Goal: Task Accomplishment & Management: Use online tool/utility

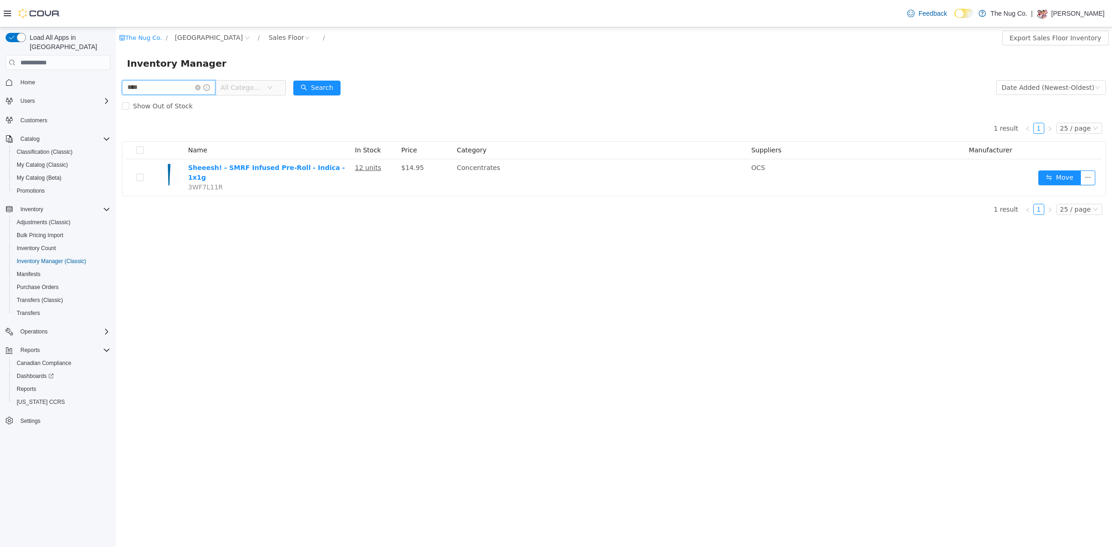
drag, startPoint x: 149, startPoint y: 84, endPoint x: 98, endPoint y: 86, distance: 51.0
click at [116, 86] on html "The Nug Co. / 1213 Dundas Street West / Sales Floor / Export Sales Floor Invent…" at bounding box center [614, 287] width 996 height 520
type input "*****"
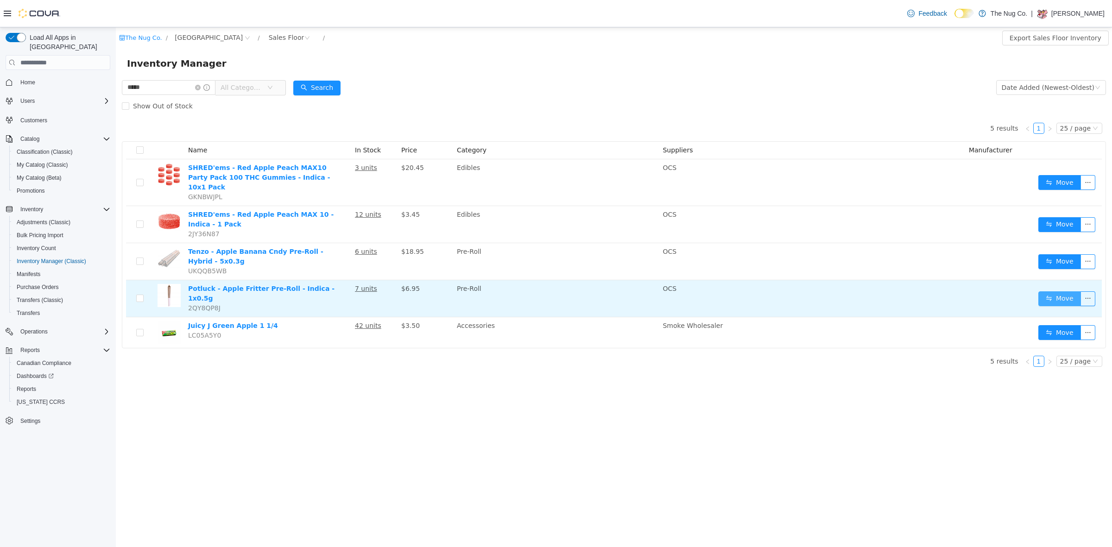
click at [1051, 291] on button "Move" at bounding box center [1059, 298] width 43 height 15
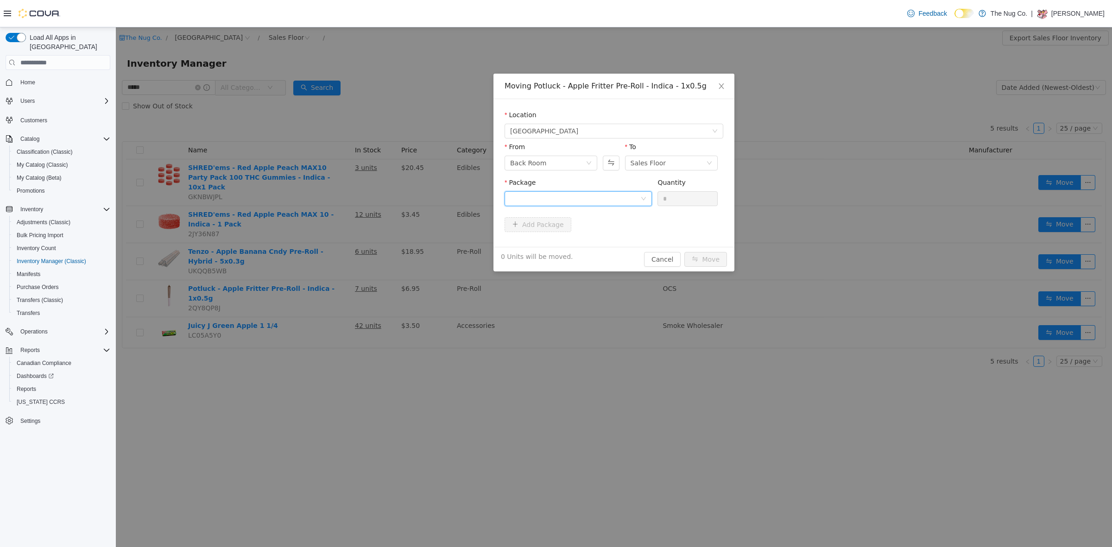
click at [543, 193] on div at bounding box center [575, 199] width 130 height 14
click at [543, 232] on li "APF1625 Quantity : 17 Units" at bounding box center [578, 237] width 147 height 25
click at [677, 195] on input "*" at bounding box center [687, 199] width 59 height 14
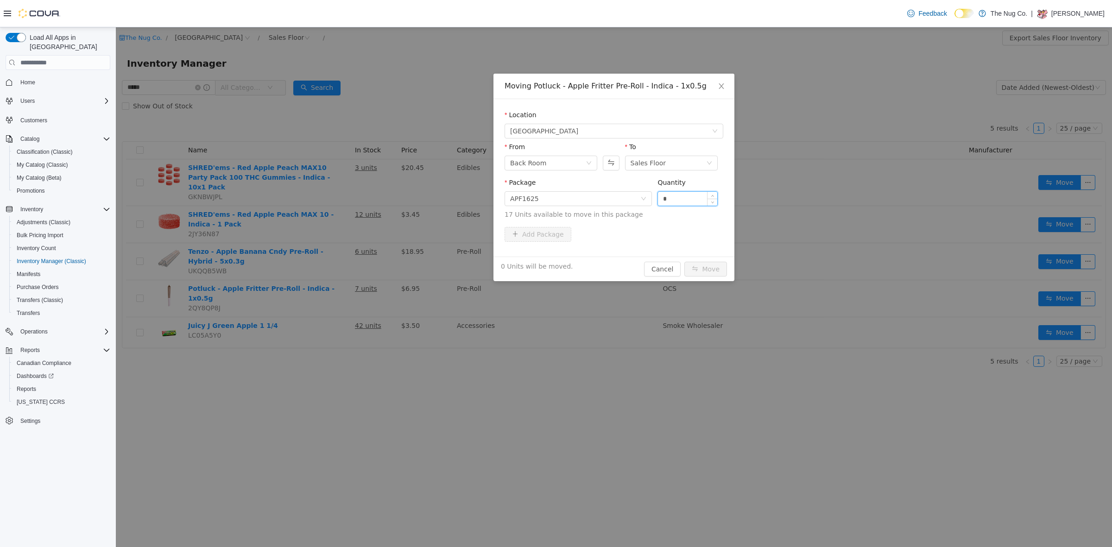
click at [677, 195] on input "*" at bounding box center [687, 199] width 59 height 14
type input "*"
click at [704, 272] on button "Move" at bounding box center [705, 269] width 43 height 15
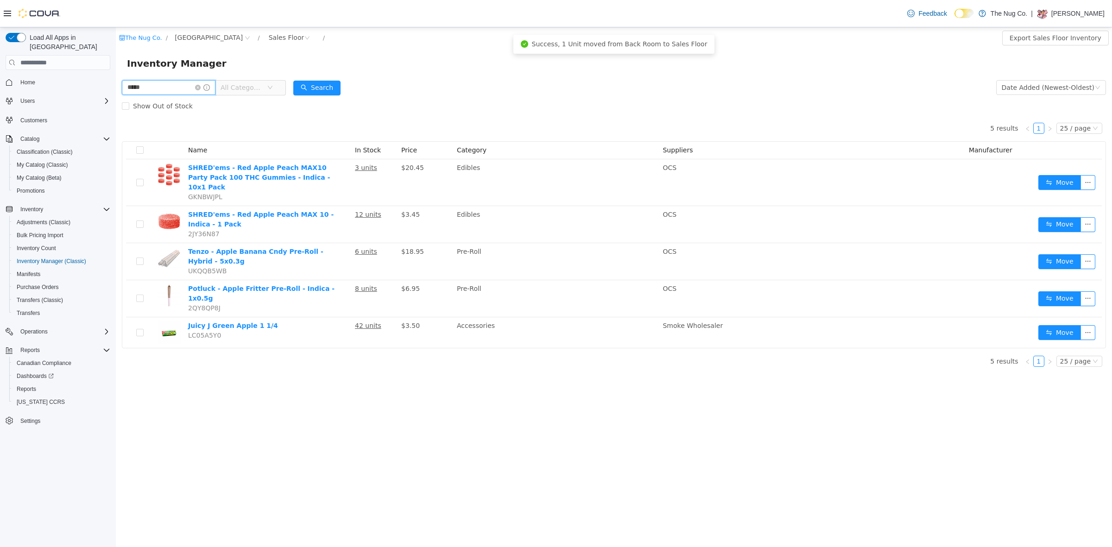
click at [176, 89] on input "*****" at bounding box center [169, 87] width 94 height 15
drag, startPoint x: 176, startPoint y: 89, endPoint x: 174, endPoint y: 84, distance: 5.6
click at [175, 84] on input "*****" at bounding box center [169, 87] width 94 height 15
type input "******"
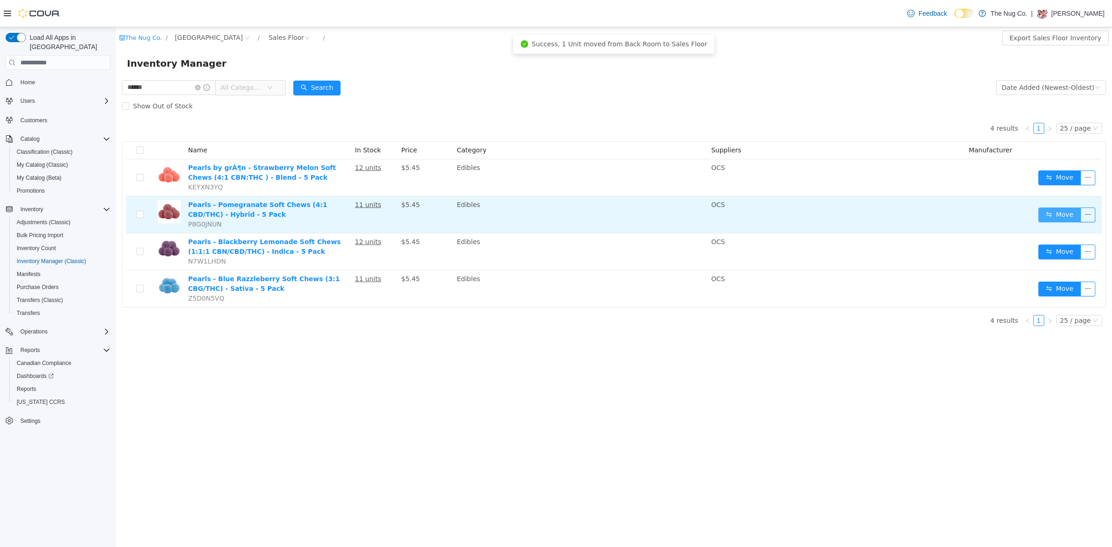
click at [1075, 219] on button "Move" at bounding box center [1059, 215] width 43 height 15
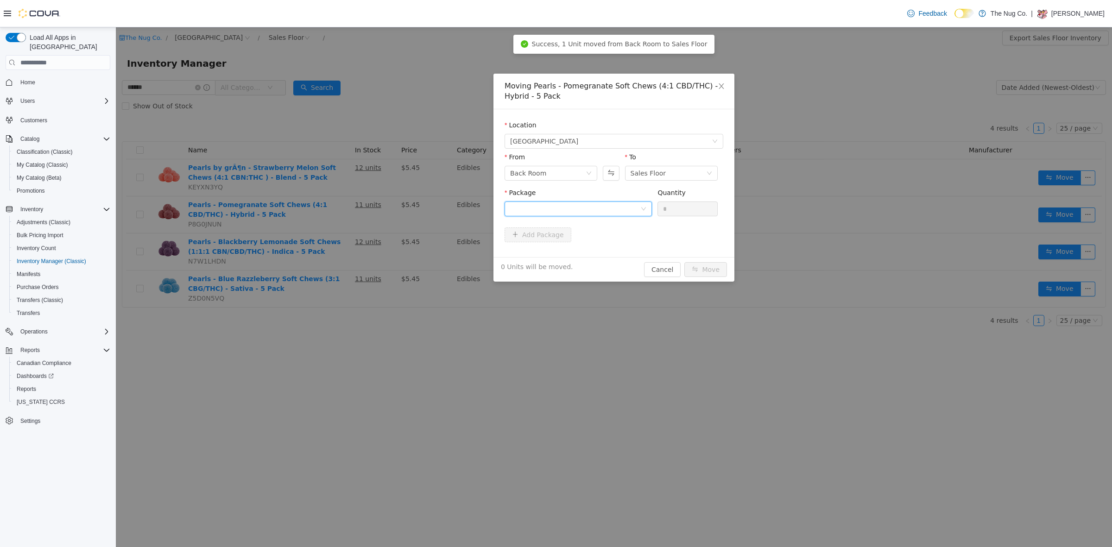
click at [528, 207] on div at bounding box center [575, 209] width 130 height 14
click at [543, 249] on span "Quantity : 7 Units" at bounding box center [536, 252] width 52 height 7
click at [679, 207] on input "*" at bounding box center [687, 209] width 59 height 14
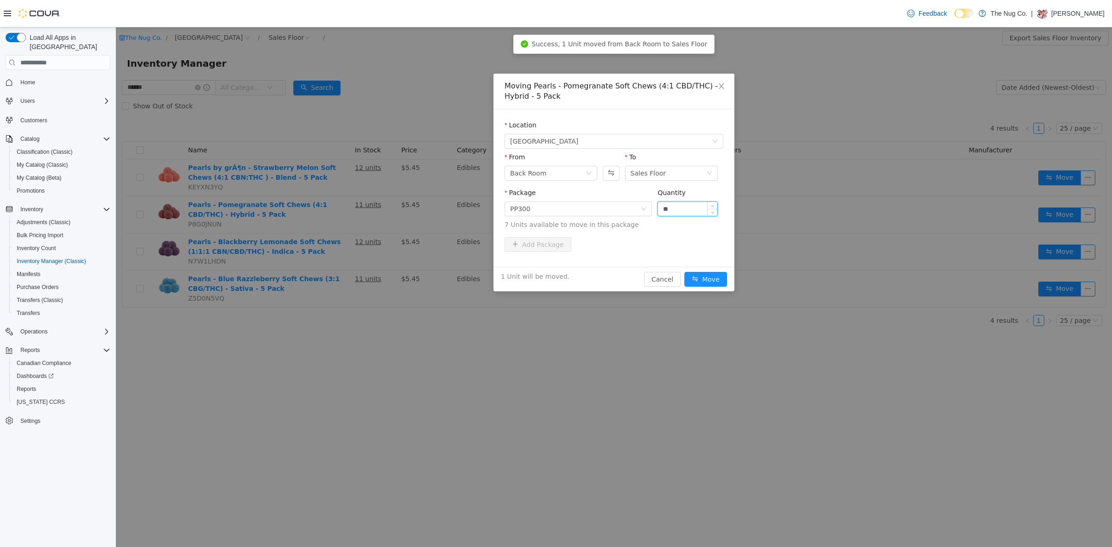
click at [682, 208] on input "**" at bounding box center [687, 209] width 59 height 14
type input "*"
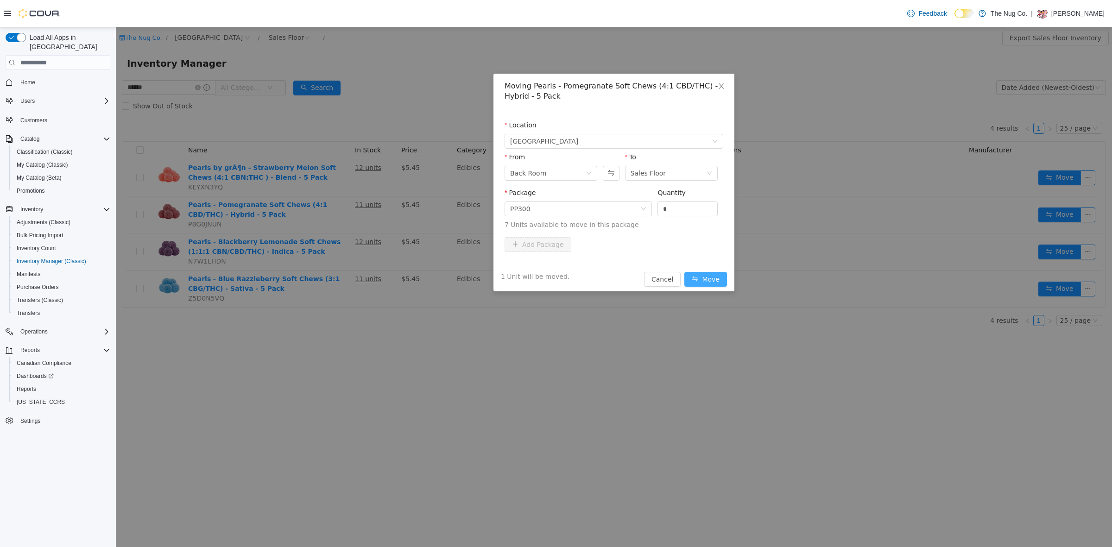
click at [718, 279] on button "Move" at bounding box center [705, 279] width 43 height 15
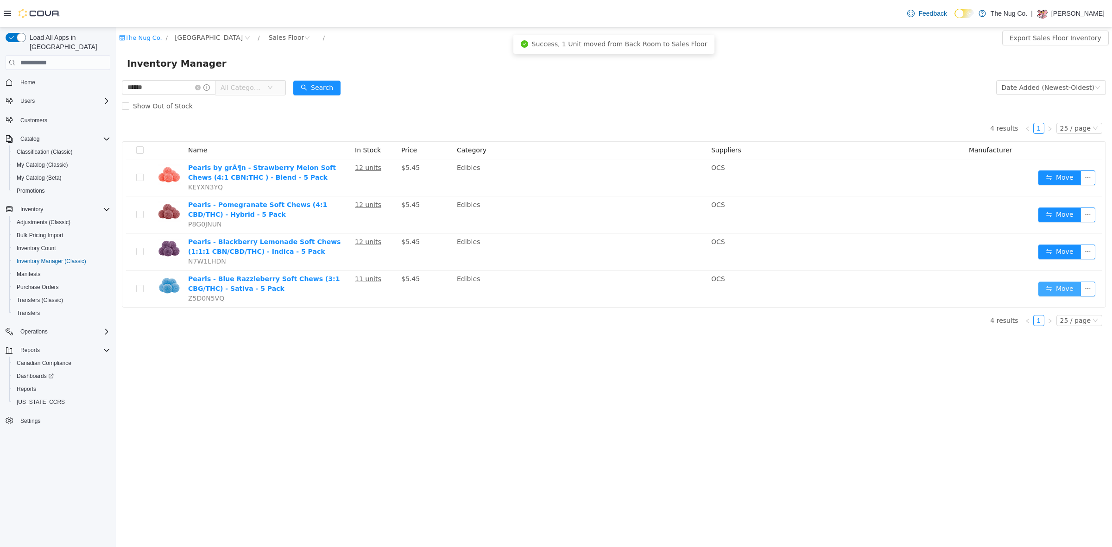
click at [1059, 291] on button "Move" at bounding box center [1059, 289] width 43 height 15
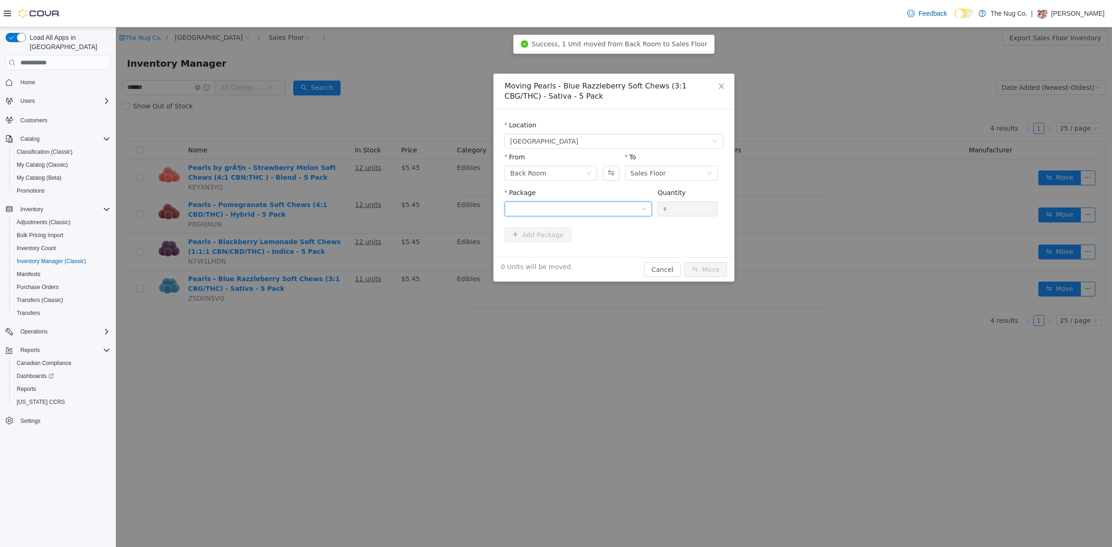
click at [513, 209] on div at bounding box center [575, 209] width 130 height 14
click at [530, 244] on strong "PBR574" at bounding box center [524, 242] width 28 height 7
click at [671, 212] on input "*" at bounding box center [687, 209] width 59 height 14
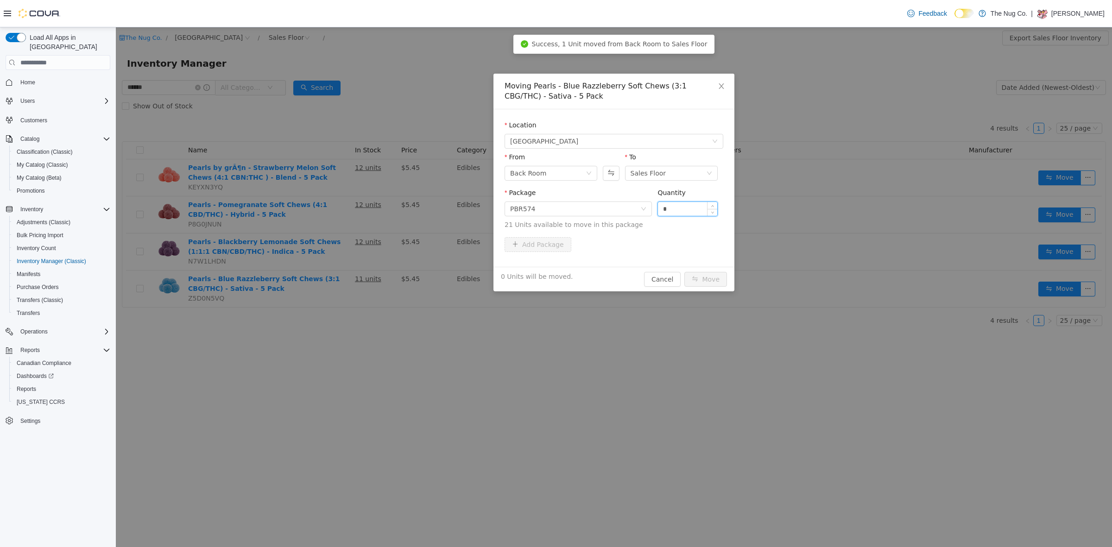
click at [672, 212] on input "*" at bounding box center [687, 209] width 59 height 14
type input "*"
click at [700, 277] on button "Move" at bounding box center [705, 279] width 43 height 15
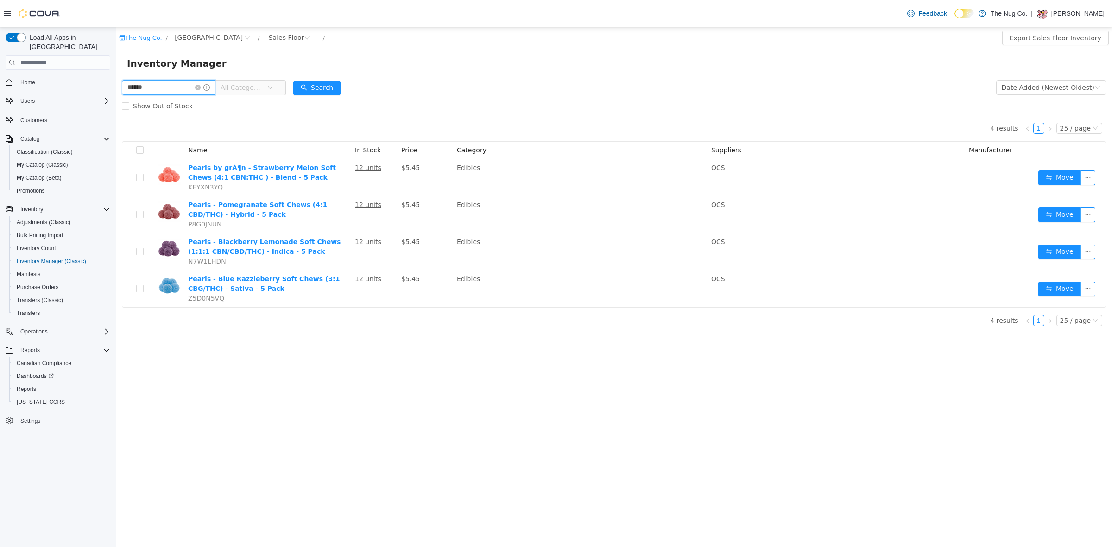
drag, startPoint x: 158, startPoint y: 91, endPoint x: 69, endPoint y: 73, distance: 90.0
click at [116, 73] on html "The Nug Co. / 1213 Dundas Street West / Sales Floor / Export Sales Floor Invent…" at bounding box center [614, 287] width 996 height 520
type input "**********"
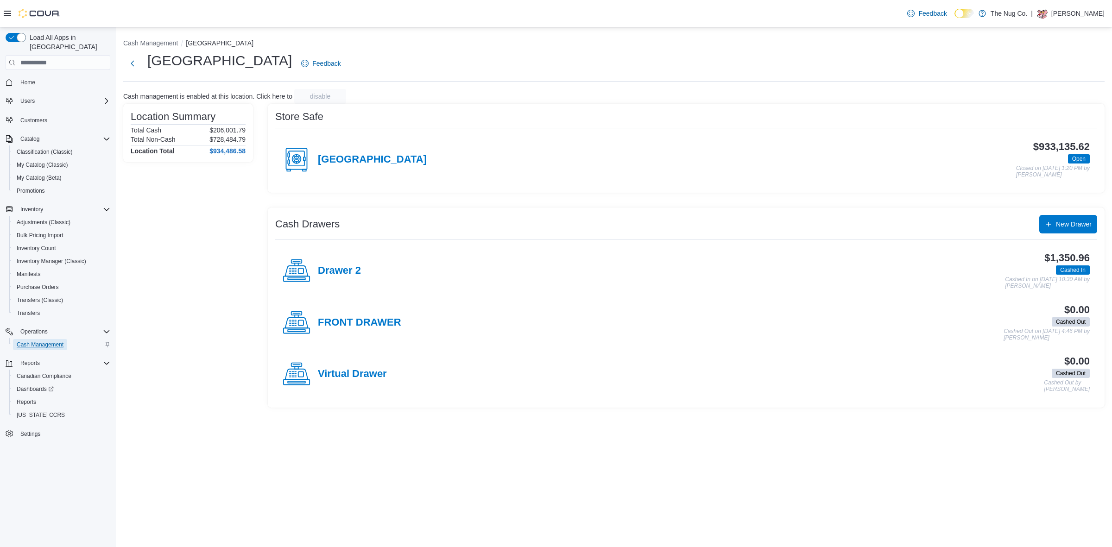
click at [57, 341] on span "Cash Management" at bounding box center [40, 344] width 47 height 7
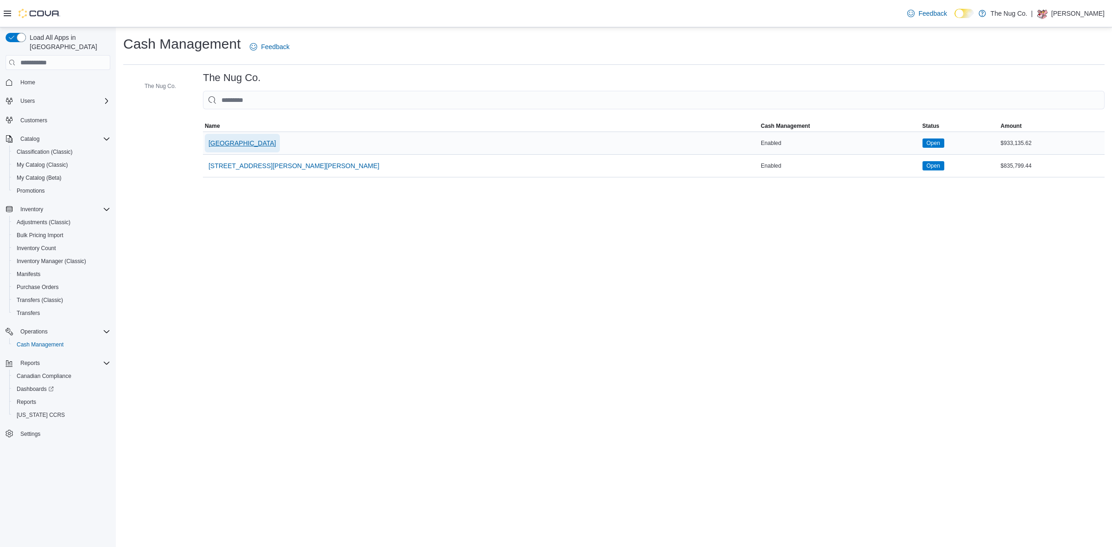
click at [265, 145] on span "[GEOGRAPHIC_DATA]" at bounding box center [242, 143] width 68 height 9
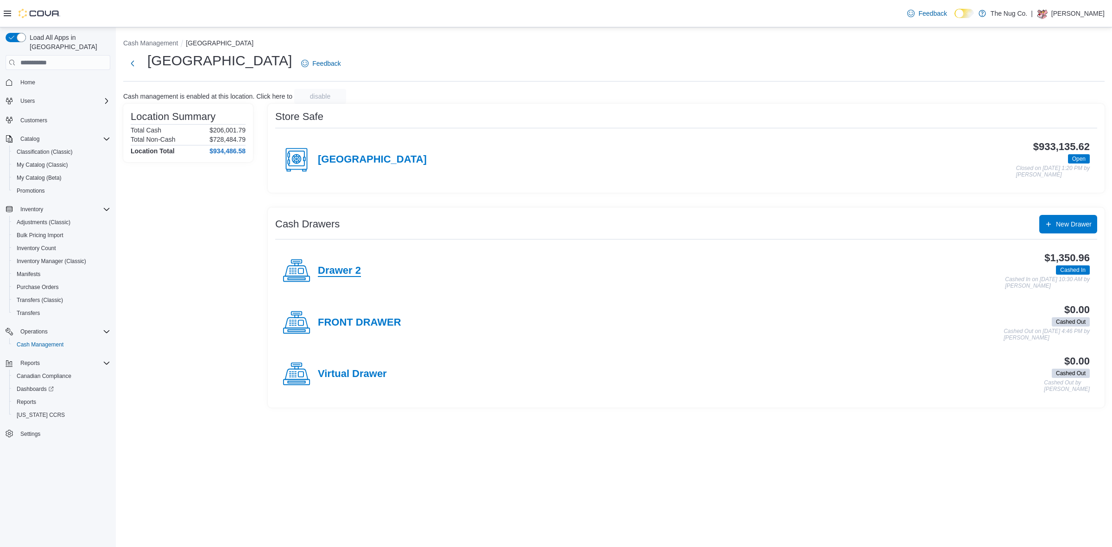
click at [346, 267] on h4 "Drawer 2" at bounding box center [339, 271] width 43 height 12
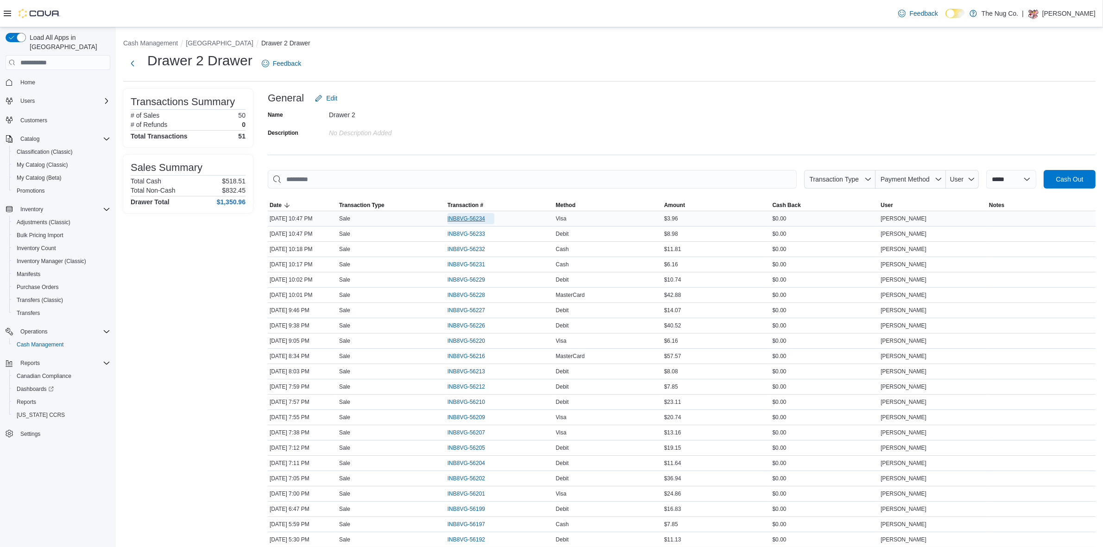
click at [464, 213] on span "INB8VG-56234" at bounding box center [471, 218] width 47 height 11
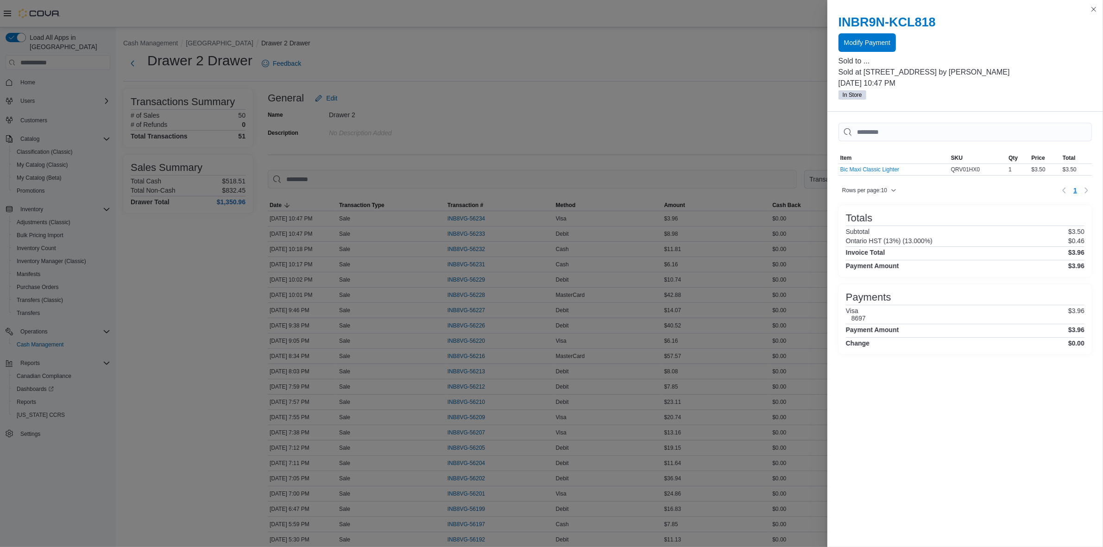
click at [909, 47] on div "Modify Payment" at bounding box center [965, 42] width 253 height 19
click at [875, 45] on span "Modify Payment" at bounding box center [867, 42] width 46 height 9
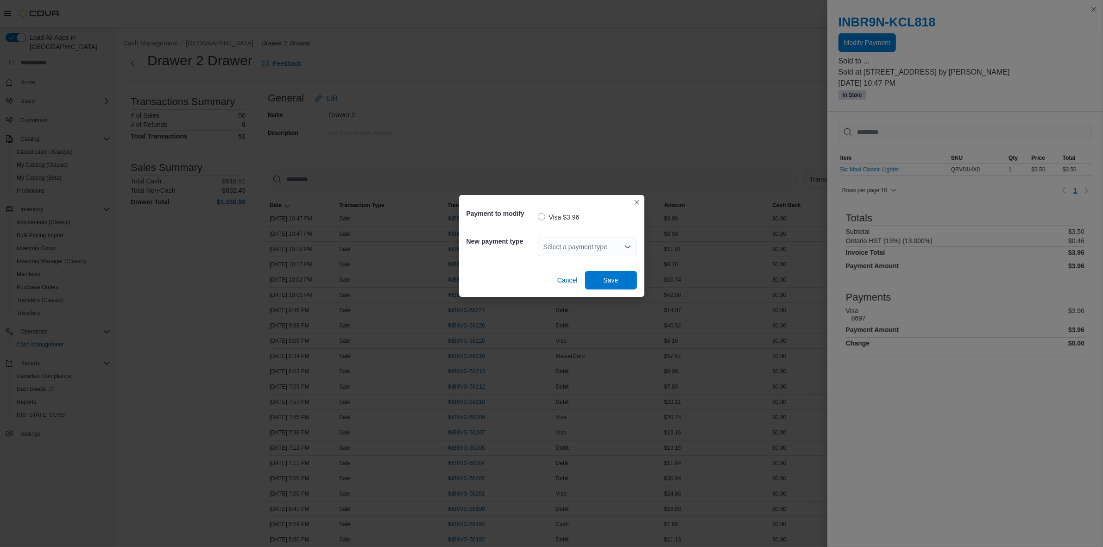
click at [580, 243] on div "Select a payment type" at bounding box center [587, 247] width 99 height 19
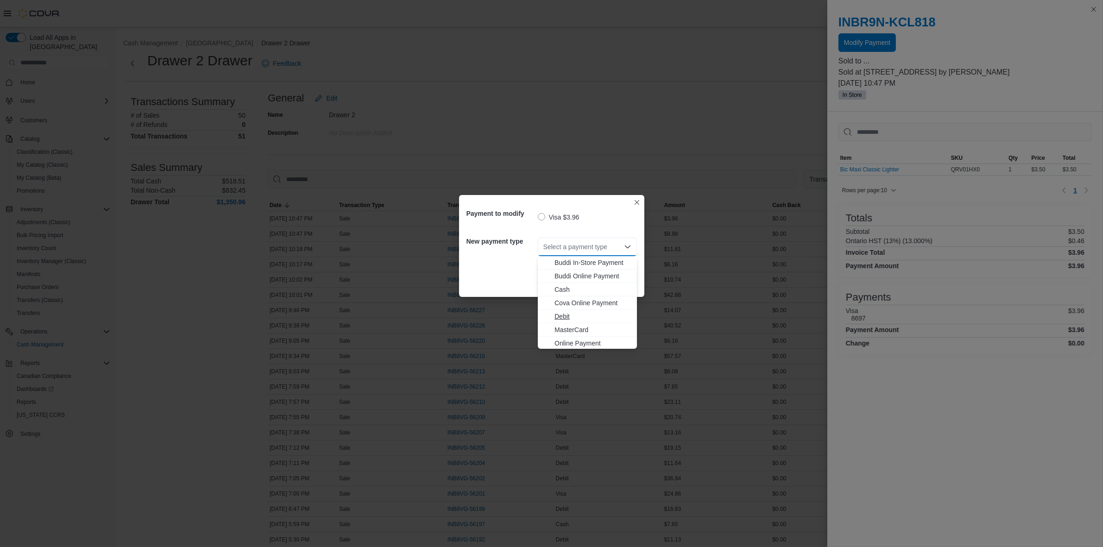
click at [556, 314] on span "Debit" at bounding box center [593, 316] width 77 height 9
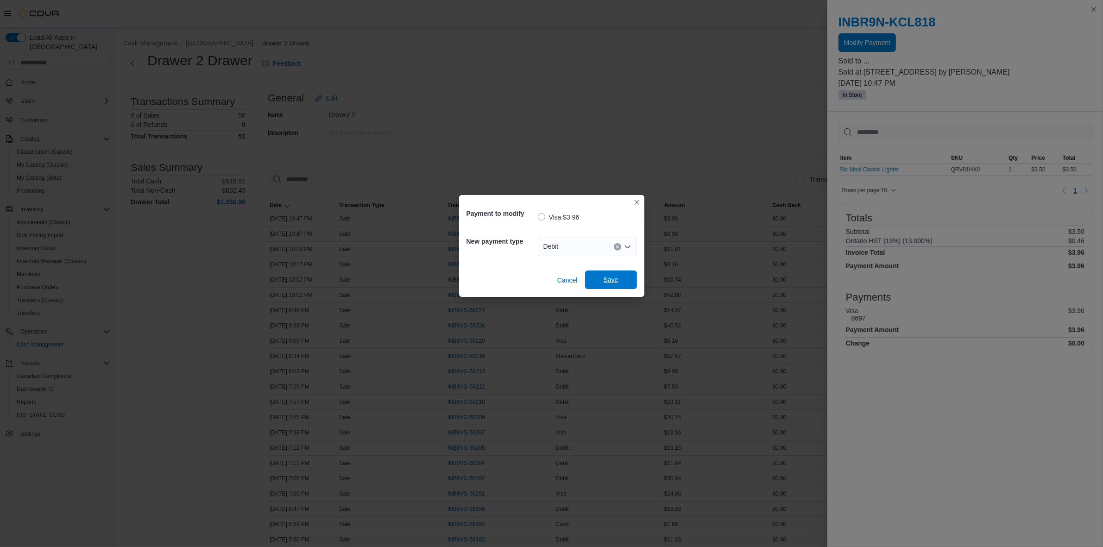
click at [599, 278] on span "Save" at bounding box center [611, 280] width 41 height 19
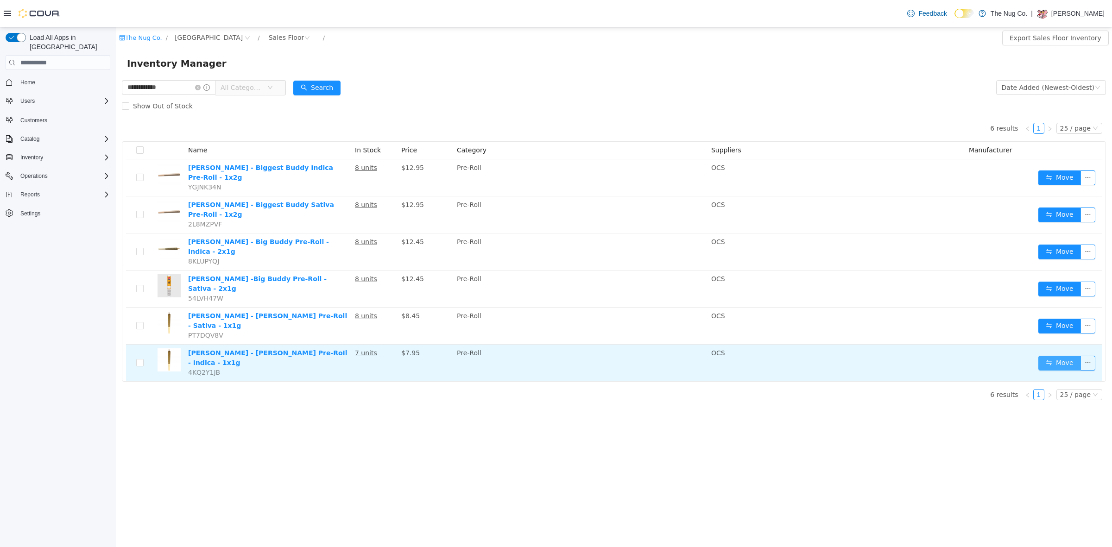
click at [1070, 356] on button "Move" at bounding box center [1059, 363] width 43 height 15
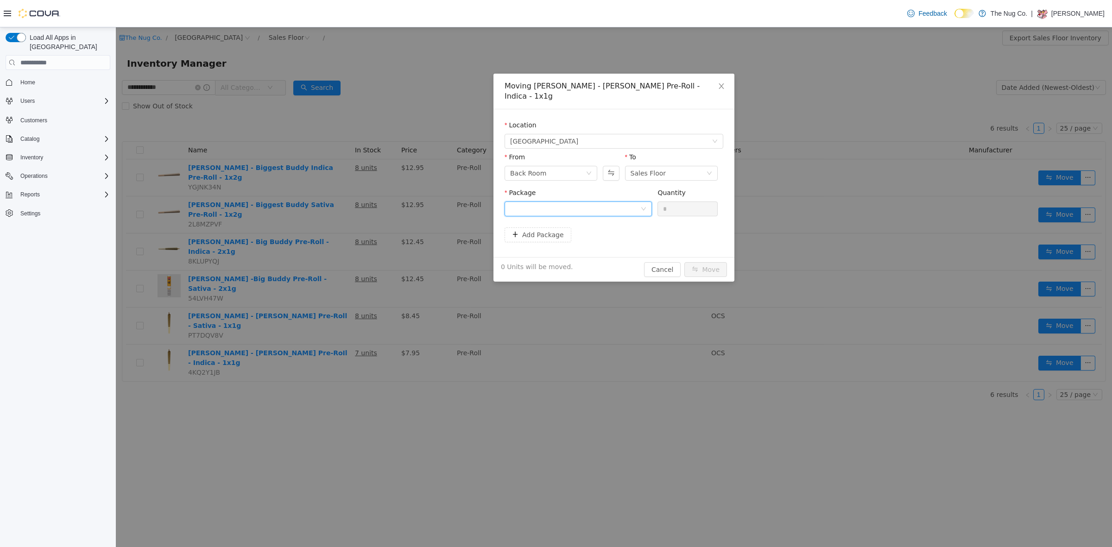
click at [552, 202] on div at bounding box center [575, 209] width 130 height 14
click at [538, 241] on span "Quantity : 6 Units" at bounding box center [536, 242] width 52 height 7
click at [694, 202] on input "*" at bounding box center [687, 209] width 59 height 14
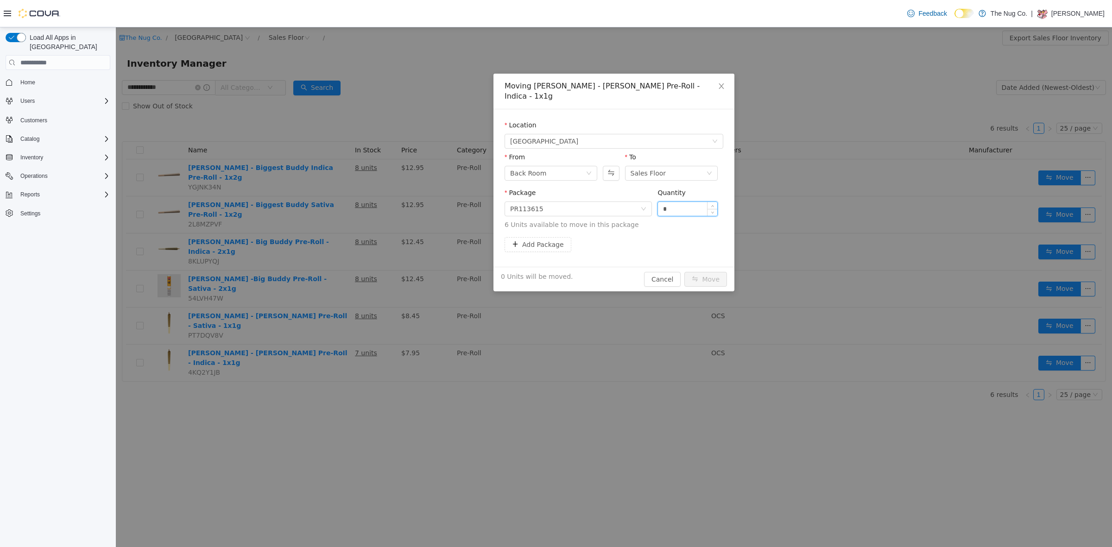
click at [694, 202] on input "*" at bounding box center [687, 209] width 59 height 14
type input "*"
drag, startPoint x: 724, startPoint y: 264, endPoint x: 724, endPoint y: 249, distance: 14.8
click at [724, 254] on div "Moving [PERSON_NAME] - [PERSON_NAME] Pre-RoIl - Indica - 1x1g Location [STREET_…" at bounding box center [613, 183] width 241 height 218
drag, startPoint x: 707, startPoint y: 258, endPoint x: 702, endPoint y: 266, distance: 8.9
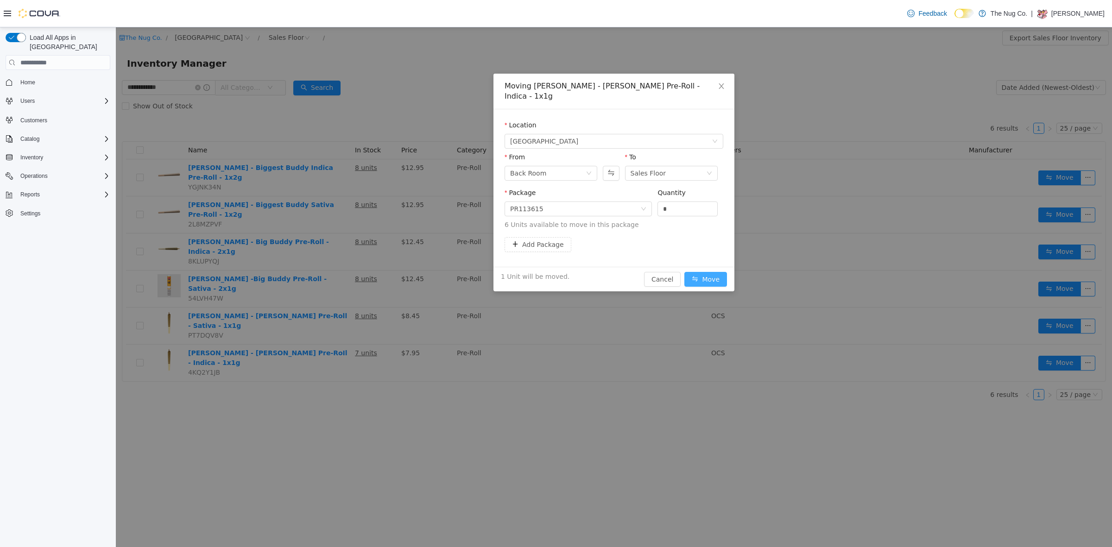
click at [703, 267] on div "1 Unit will be moved. Cancel Move" at bounding box center [613, 279] width 241 height 25
click at [702, 272] on button "Move" at bounding box center [705, 279] width 43 height 15
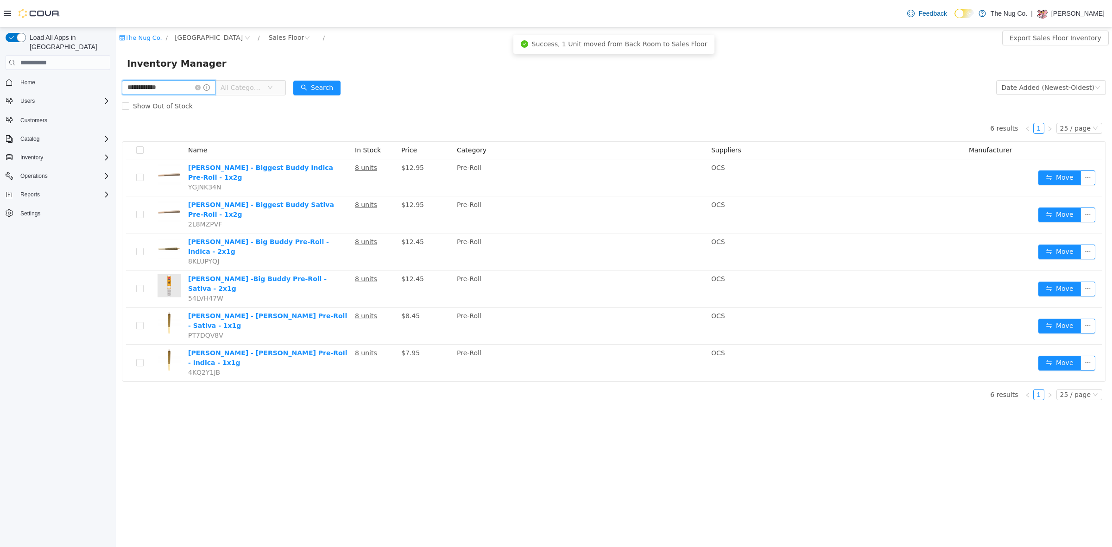
click at [171, 89] on input "**********" at bounding box center [169, 87] width 94 height 15
type input "*******"
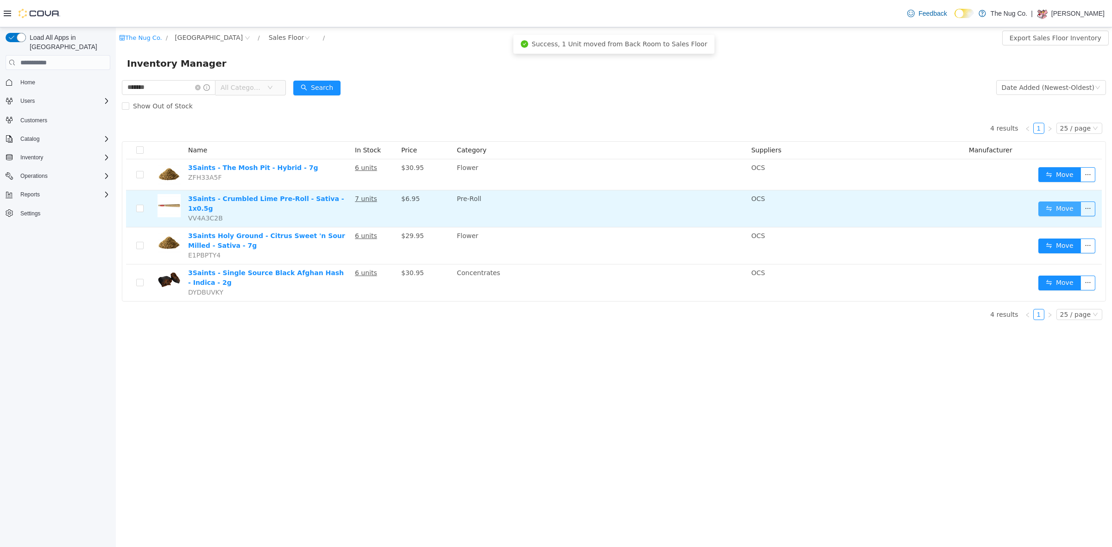
click at [1064, 203] on button "Move" at bounding box center [1059, 209] width 43 height 15
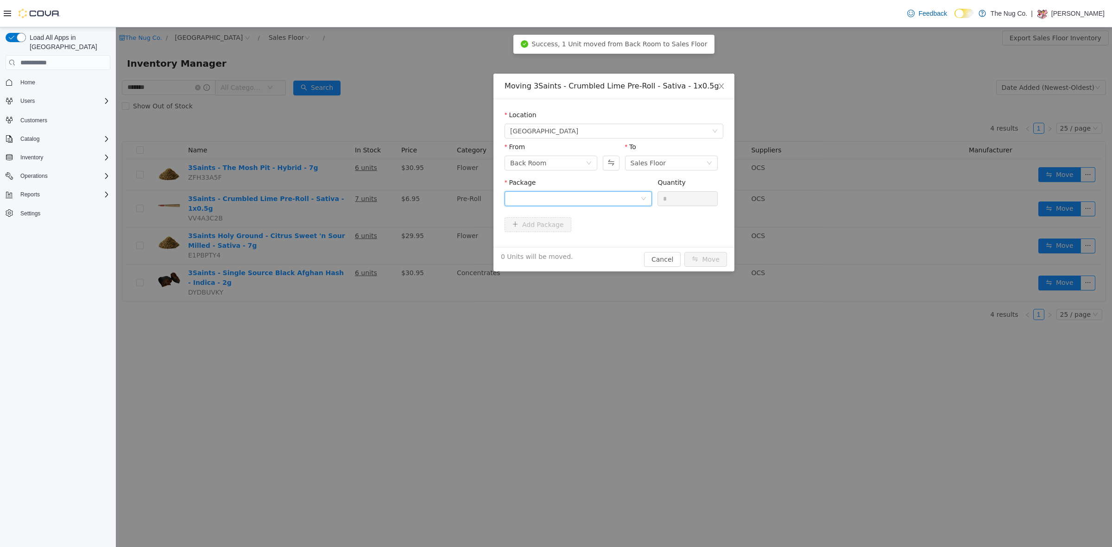
click at [599, 197] on div at bounding box center [575, 199] width 130 height 14
click at [584, 228] on li "BB1G0708 Quantity : 30 Units" at bounding box center [578, 237] width 147 height 25
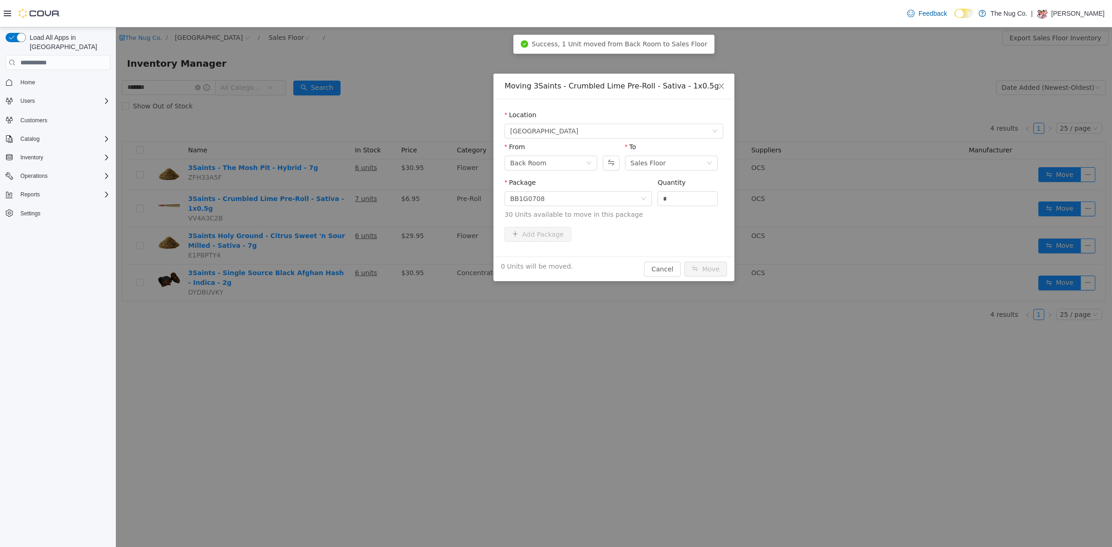
click at [669, 190] on div "Quantity" at bounding box center [687, 184] width 60 height 13
click at [672, 198] on input "*" at bounding box center [687, 199] width 59 height 14
type input "*"
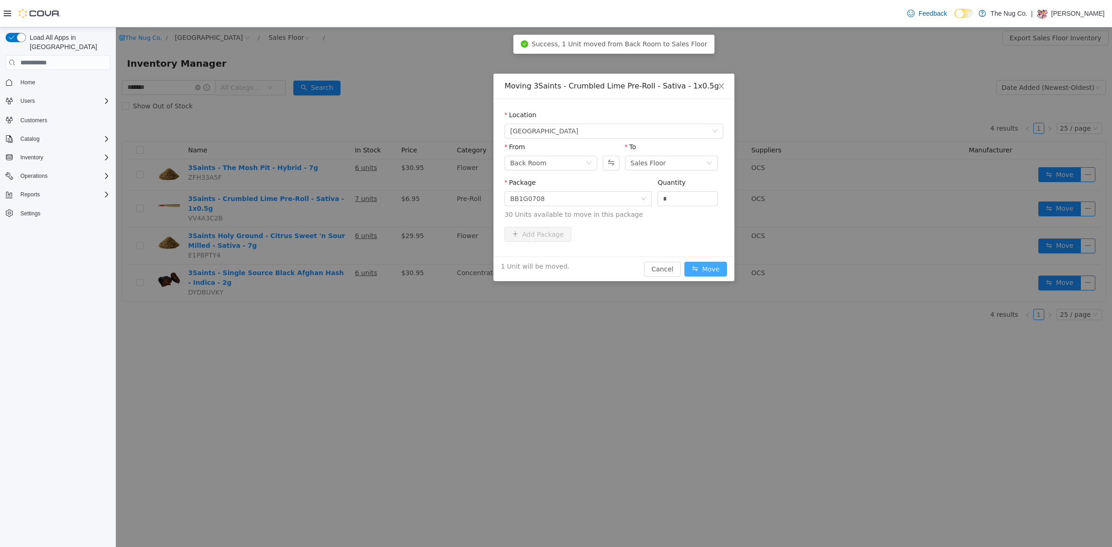
drag, startPoint x: 710, startPoint y: 278, endPoint x: 710, endPoint y: 272, distance: 6.5
click at [710, 277] on div "1 Unit will be moved. Cancel Move" at bounding box center [613, 269] width 241 height 25
drag, startPoint x: 710, startPoint y: 272, endPoint x: 735, endPoint y: 258, distance: 28.8
click at [711, 272] on button "Move" at bounding box center [705, 269] width 43 height 15
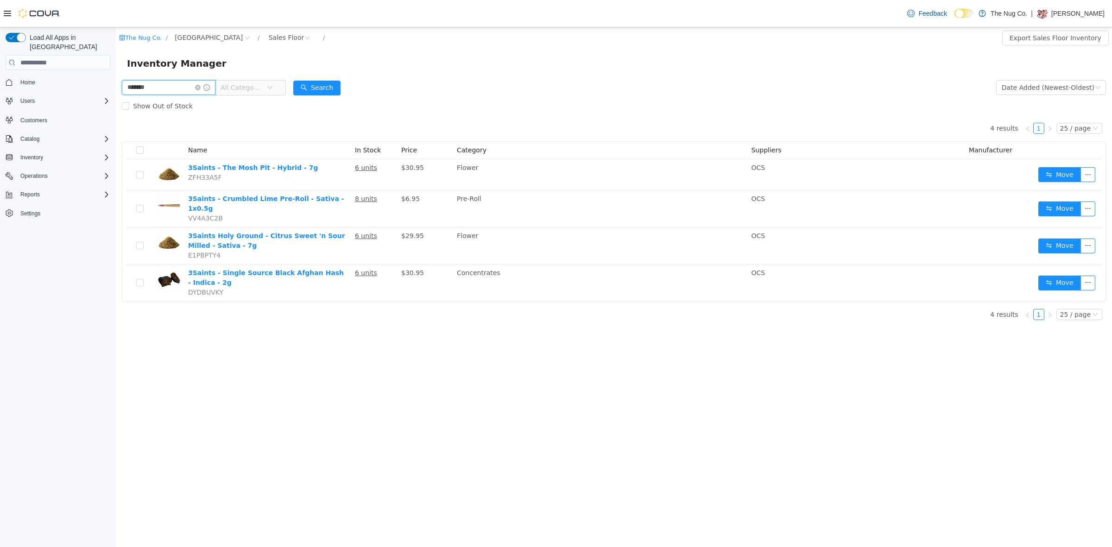
click at [181, 85] on input "*******" at bounding box center [169, 87] width 94 height 15
click at [179, 85] on input "*******" at bounding box center [169, 87] width 94 height 15
type input "******"
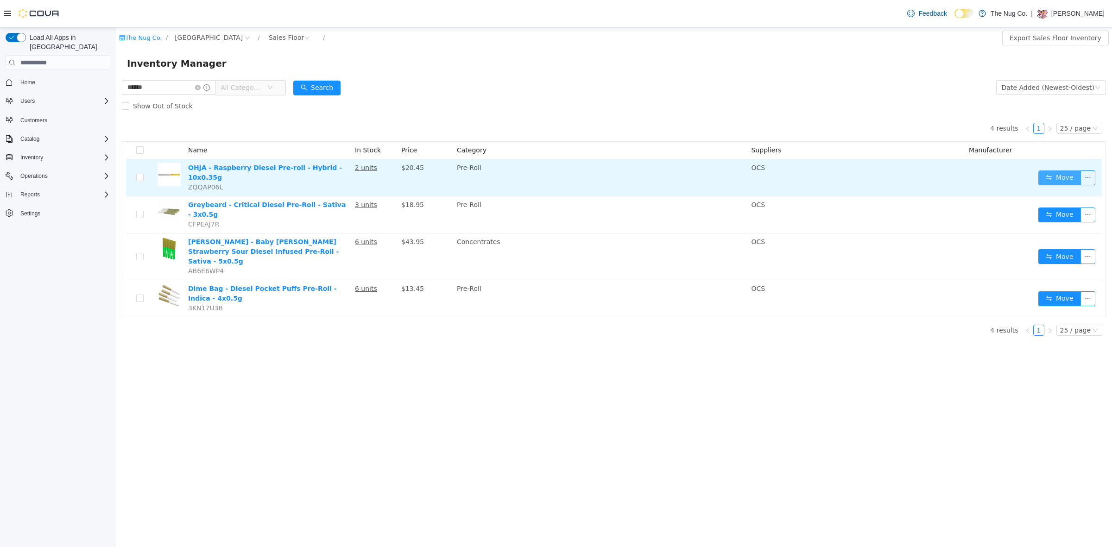
click at [1057, 174] on button "Move" at bounding box center [1059, 178] width 43 height 15
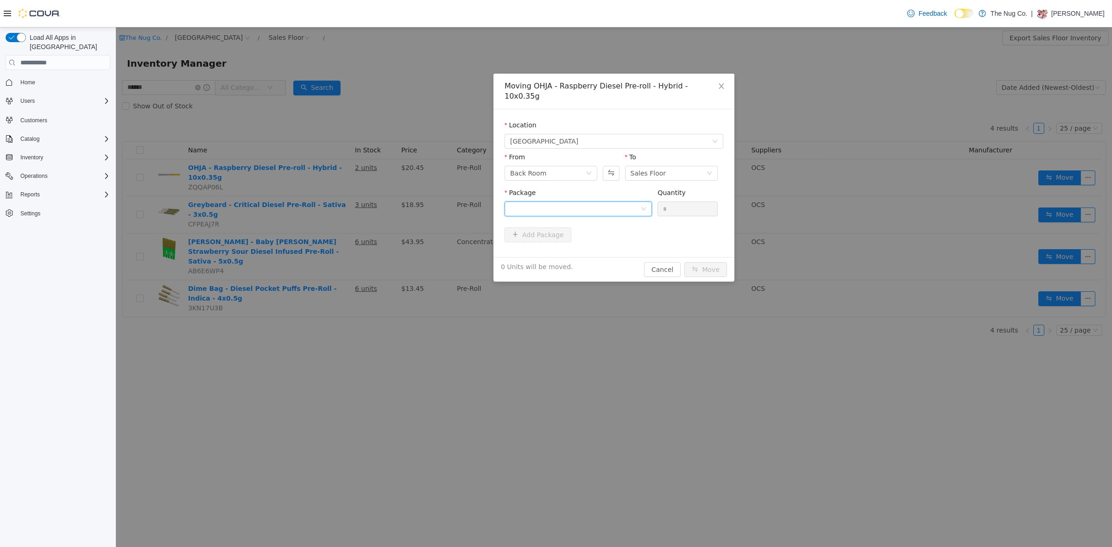
click at [606, 202] on div at bounding box center [575, 209] width 130 height 14
click at [557, 239] on span "Quantity : 7 Units" at bounding box center [536, 242] width 52 height 7
click at [672, 202] on input "*" at bounding box center [687, 209] width 59 height 14
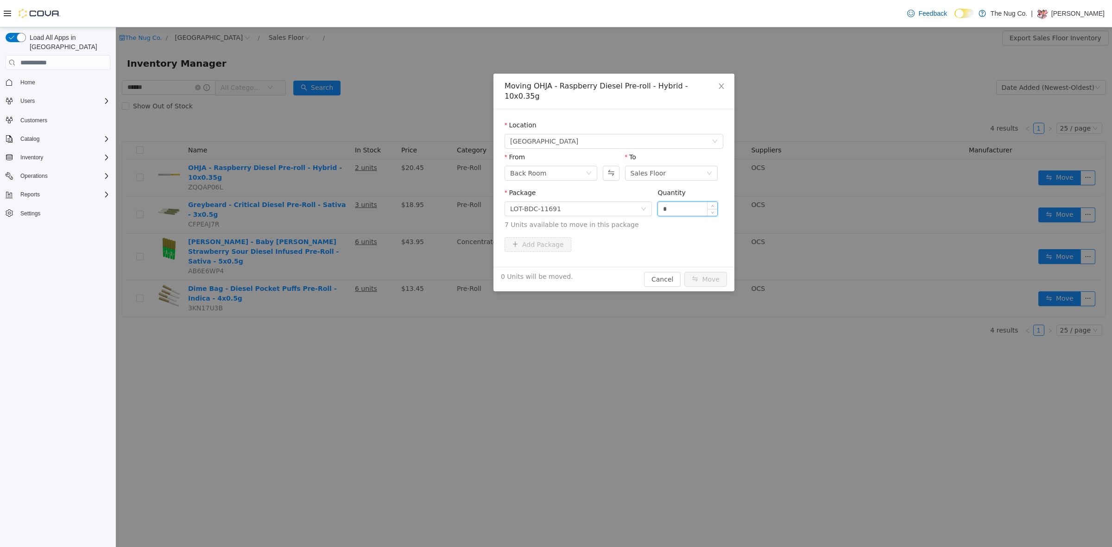
click at [672, 202] on input "*" at bounding box center [687, 209] width 59 height 14
type input "*"
click at [710, 272] on button "Move" at bounding box center [705, 279] width 43 height 15
